Goal: Task Accomplishment & Management: Use online tool/utility

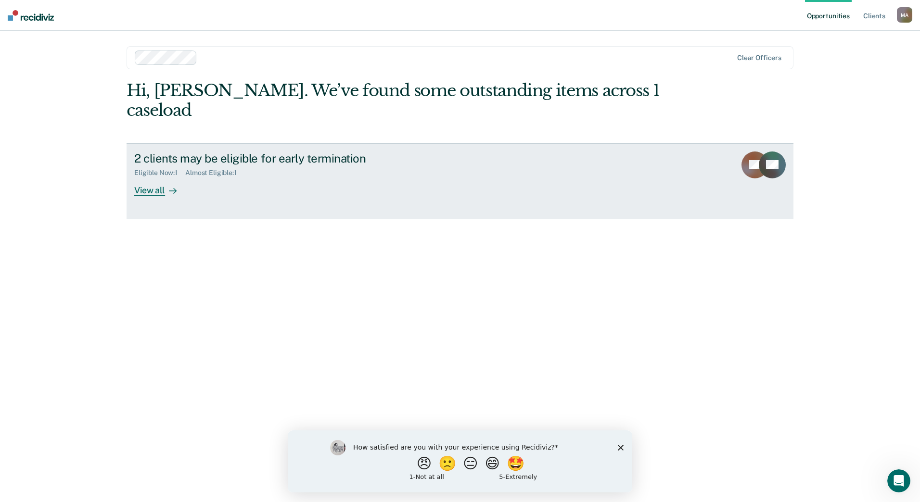
click at [159, 177] on div "View all" at bounding box center [161, 186] width 54 height 19
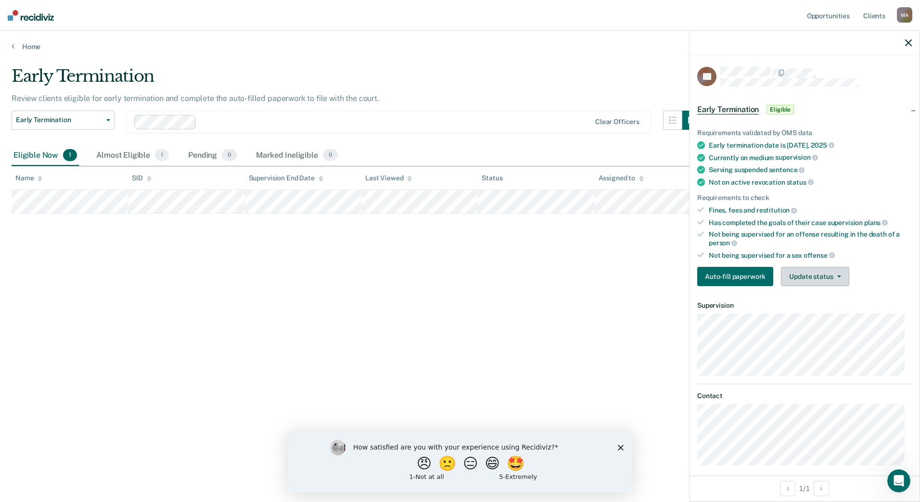
click at [821, 280] on button "Update status" at bounding box center [815, 276] width 68 height 19
click at [819, 301] on button "[PERSON_NAME]" at bounding box center [827, 299] width 93 height 15
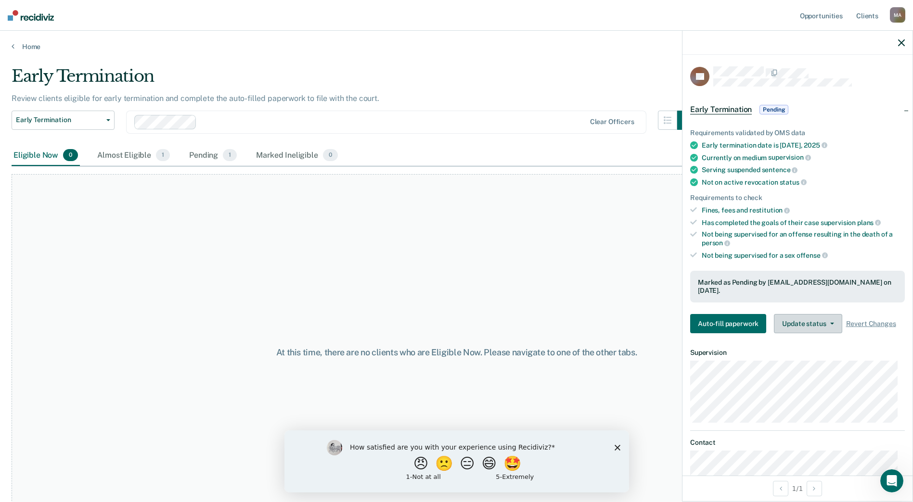
click at [830, 323] on icon "button" at bounding box center [832, 324] width 4 height 2
click at [832, 339] on button "Revert from Pending" at bounding box center [820, 346] width 93 height 15
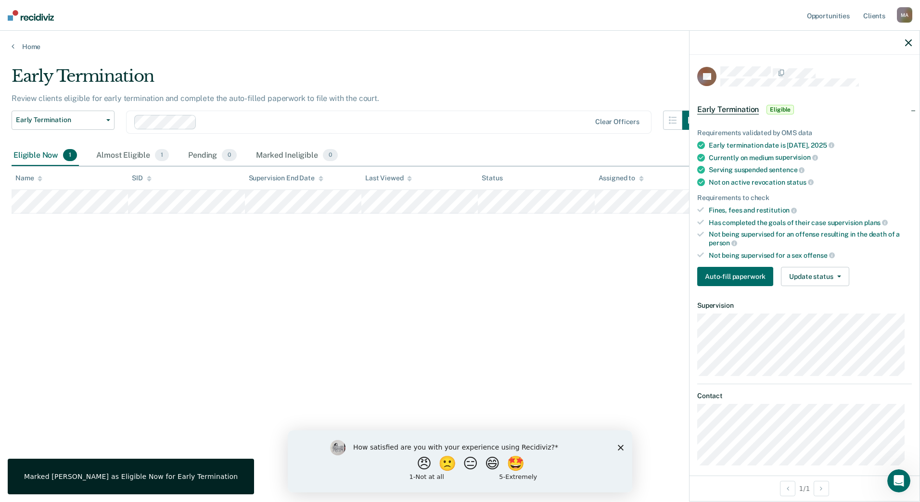
click at [494, 303] on div "Early Termination Review clients eligible for early termination and complete th…" at bounding box center [460, 248] width 897 height 364
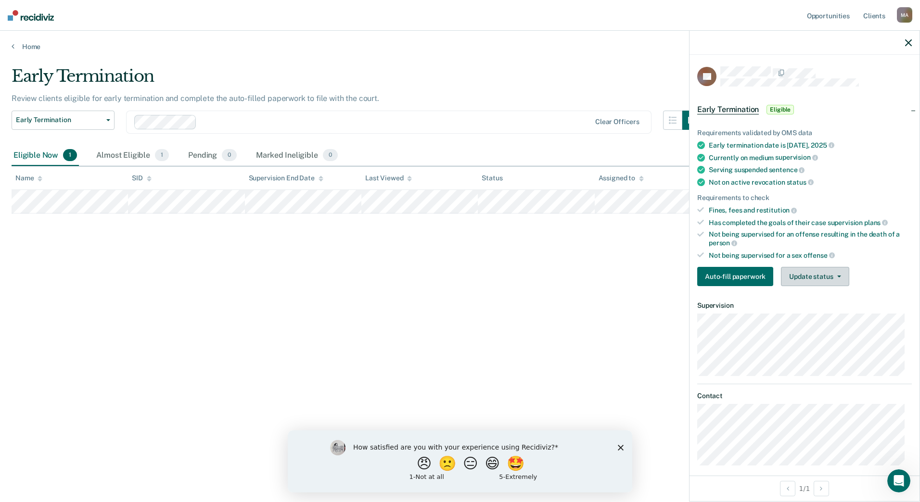
click at [810, 281] on button "Update status" at bounding box center [815, 276] width 68 height 19
click at [578, 333] on div "Early Termination Review clients eligible for early termination and complete th…" at bounding box center [460, 248] width 897 height 364
click at [459, 313] on div "Early Termination Review clients eligible for early termination and complete th…" at bounding box center [460, 248] width 897 height 364
